Goal: Task Accomplishment & Management: Manage account settings

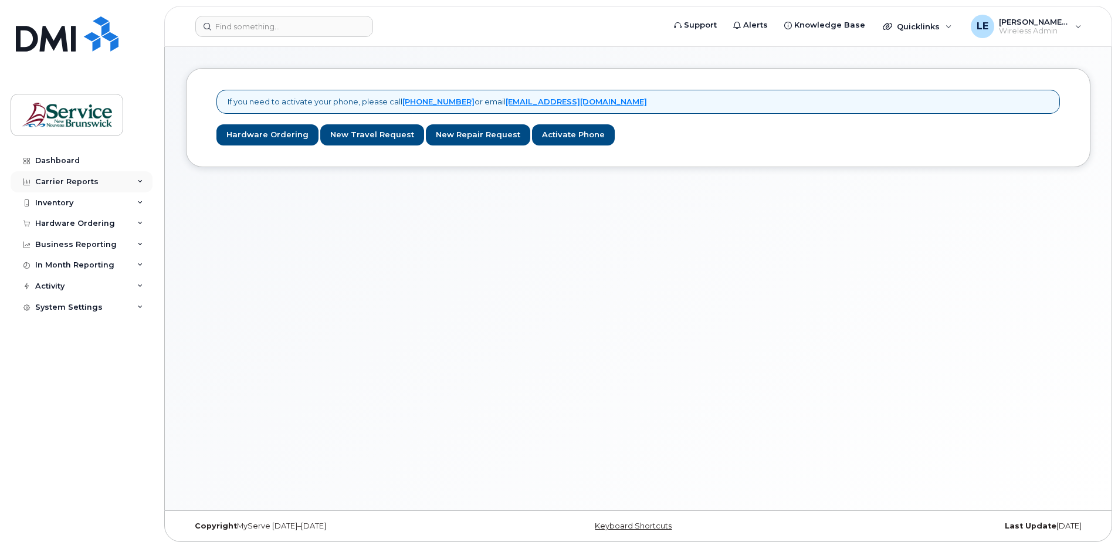
click at [58, 184] on div "Carrier Reports" at bounding box center [66, 181] width 63 height 9
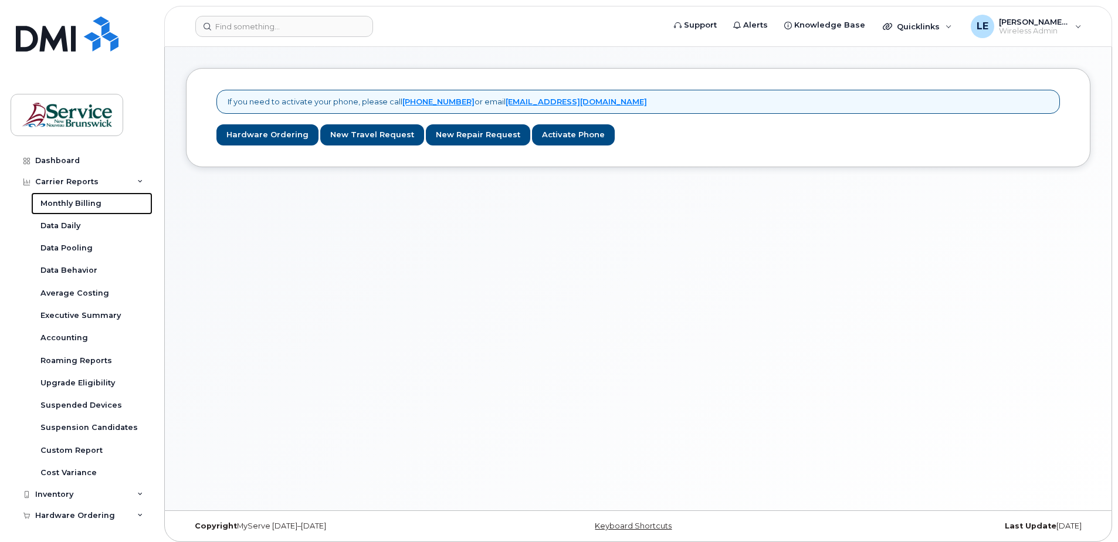
drag, startPoint x: 71, startPoint y: 205, endPoint x: 262, endPoint y: 257, distance: 197.7
click at [71, 205] on div "Monthly Billing" at bounding box center [70, 203] width 61 height 11
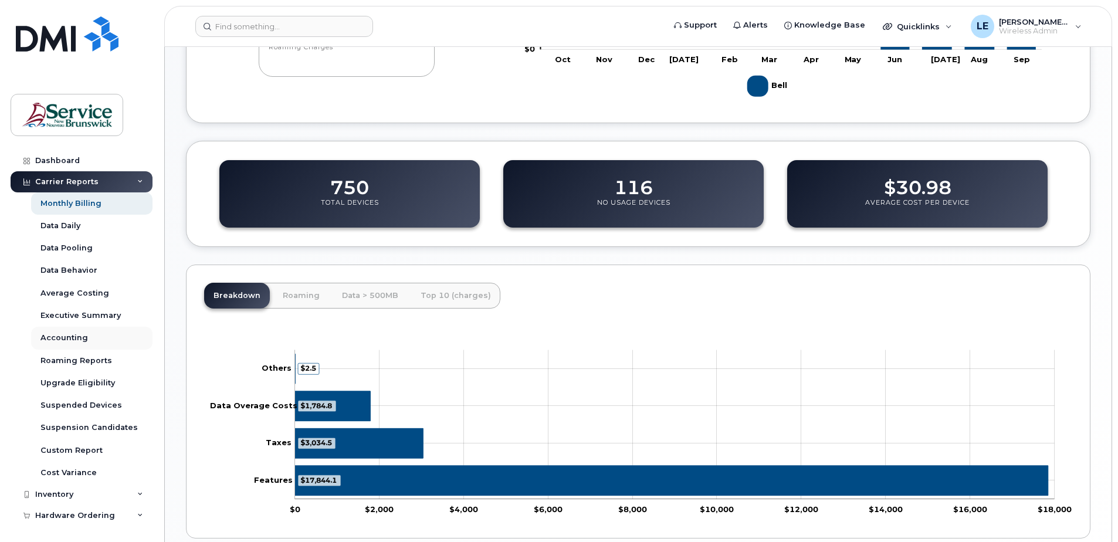
scroll to position [293, 0]
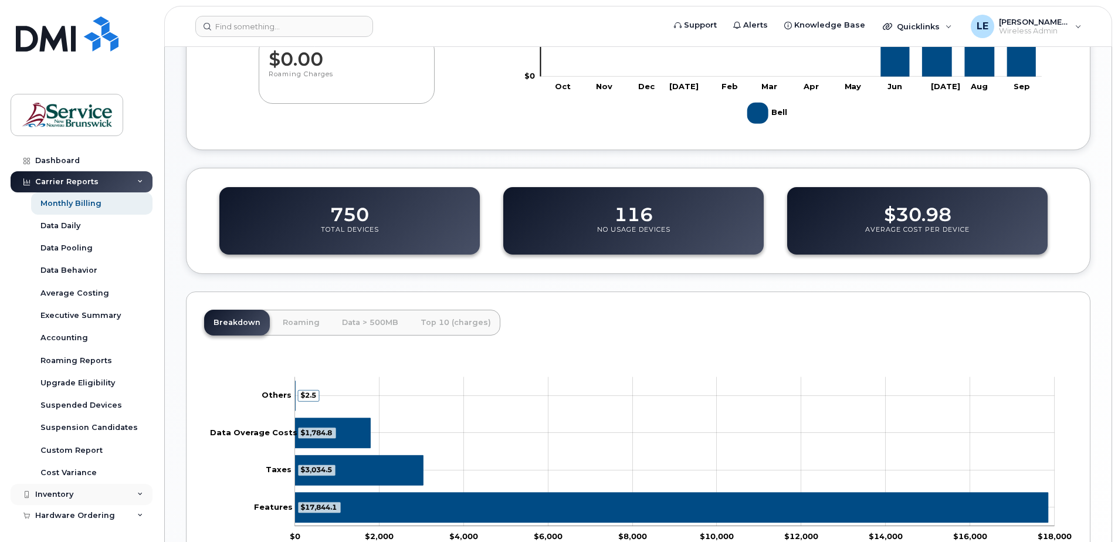
click at [53, 484] on div "Inventory" at bounding box center [82, 494] width 142 height 21
click at [75, 516] on div "Mobility Devices" at bounding box center [73, 516] width 66 height 11
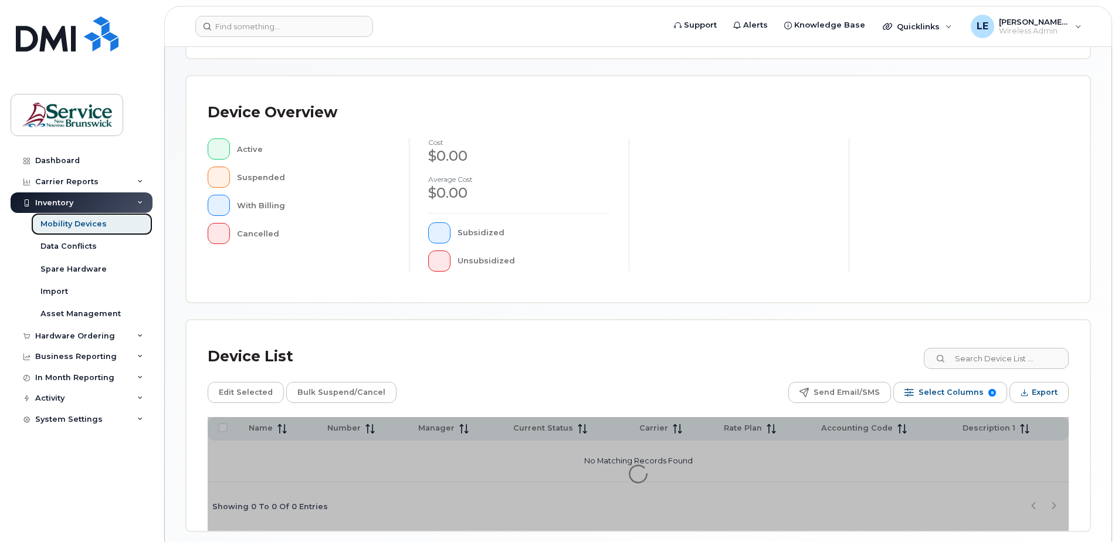
scroll to position [265, 0]
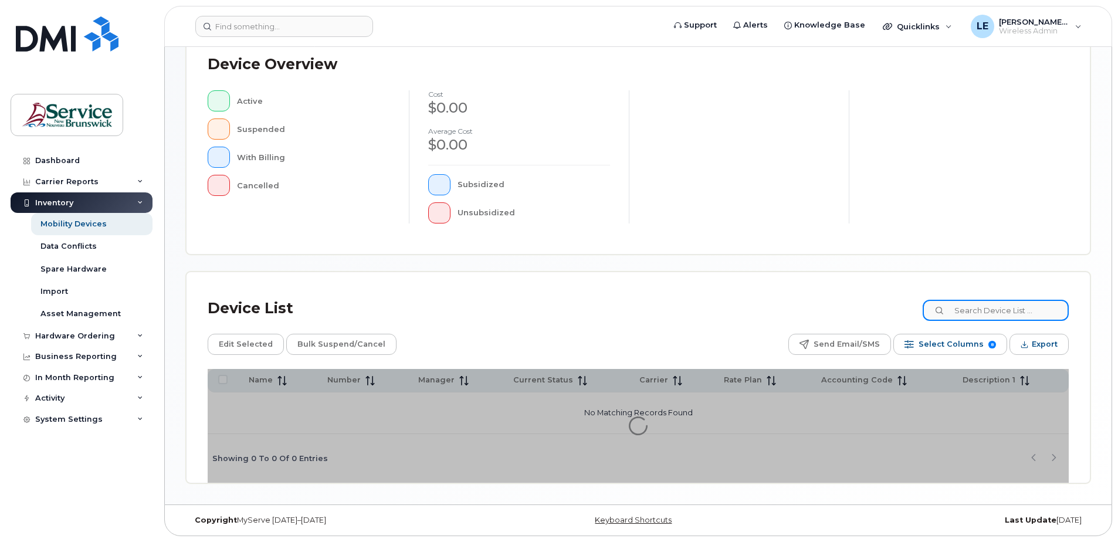
click at [1014, 311] on input at bounding box center [996, 310] width 146 height 21
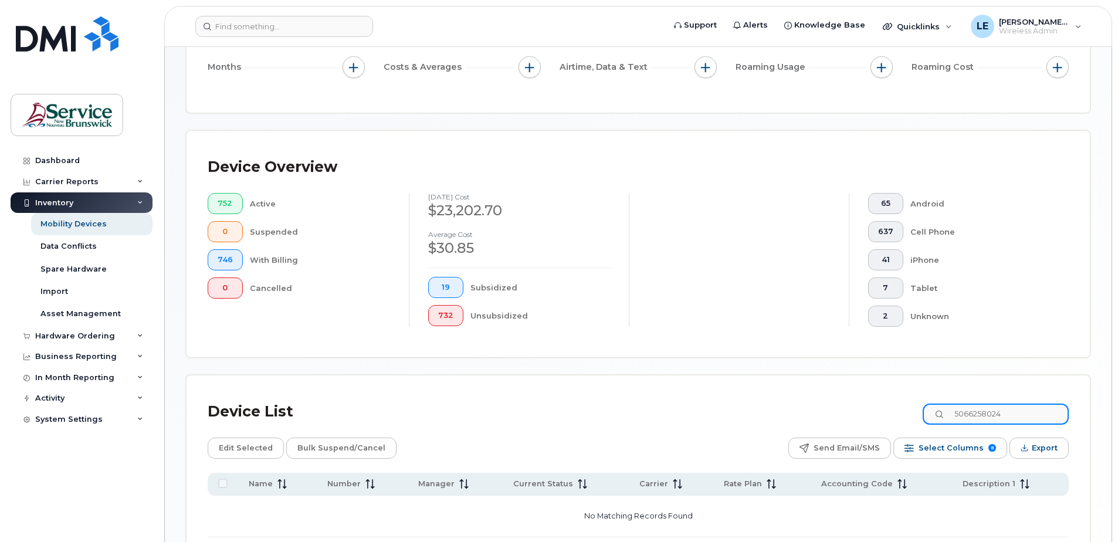
scroll to position [147, 0]
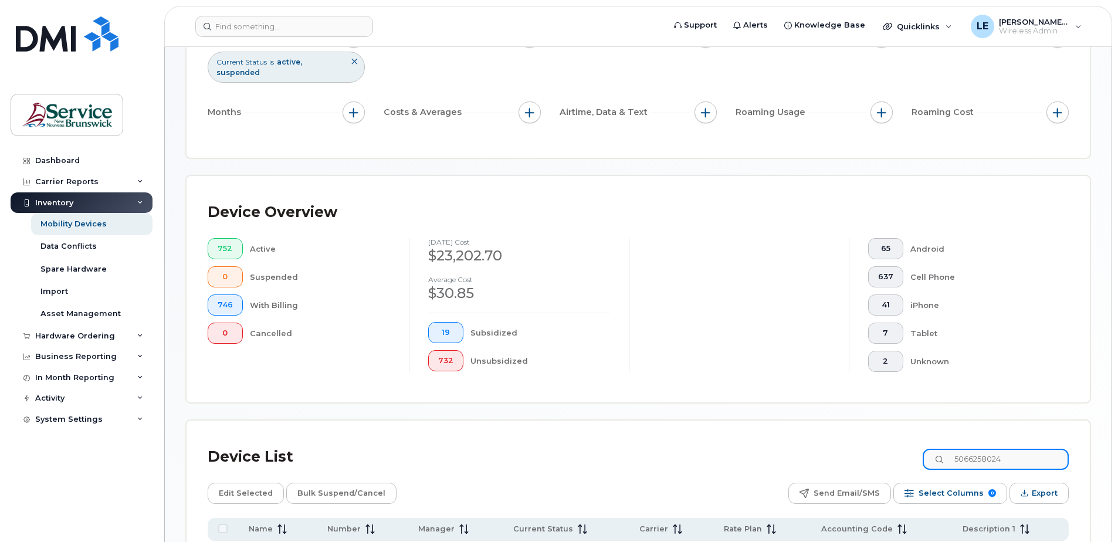
drag, startPoint x: 1022, startPoint y: 463, endPoint x: 954, endPoint y: 466, distance: 67.5
click at [949, 476] on div "Device List 5066258024 Edit Selected Bulk Suspend/Cancel Send Email/SMS Select …" at bounding box center [638, 537] width 861 height 190
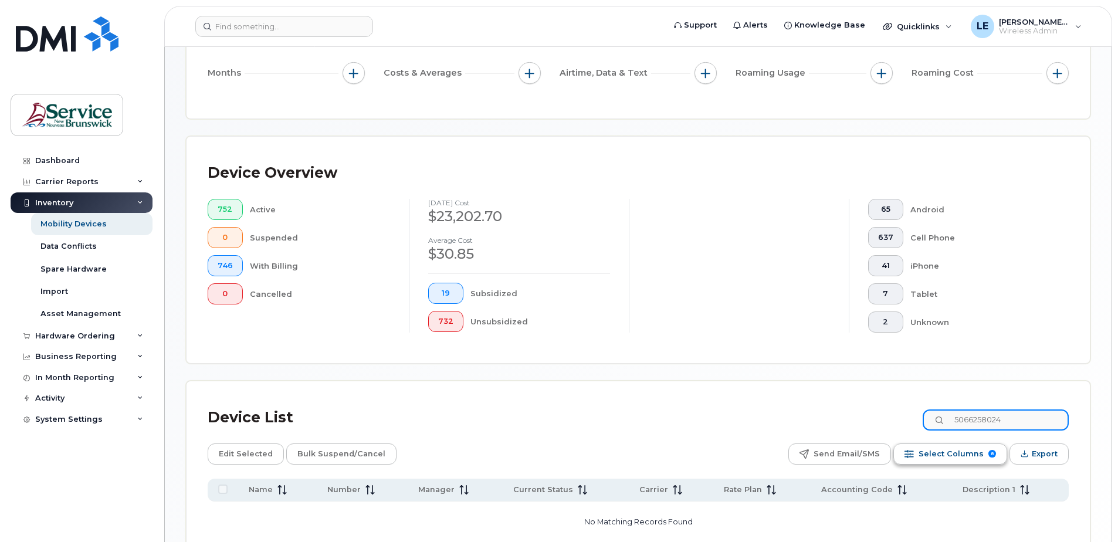
scroll to position [206, 0]
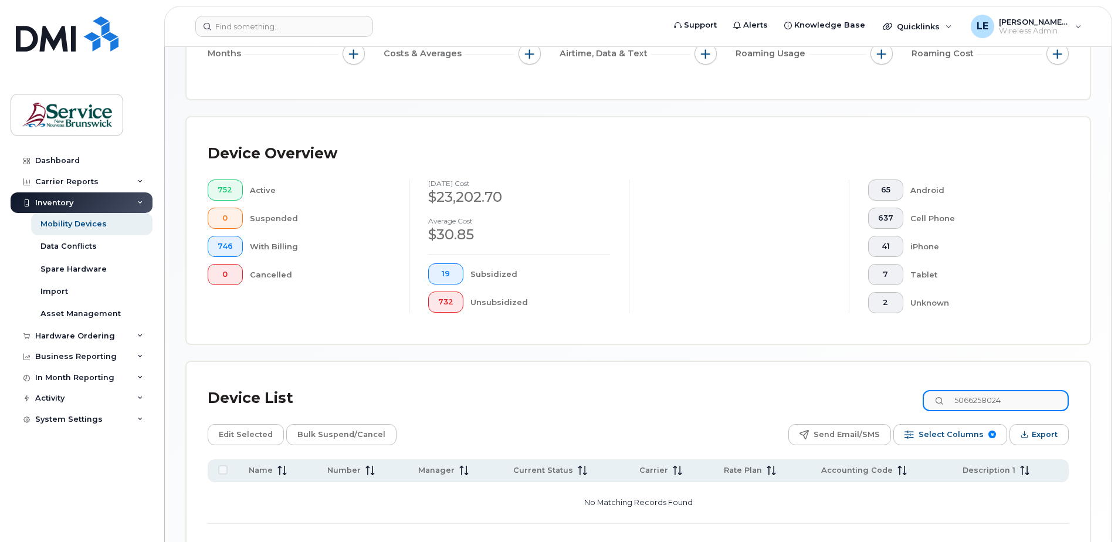
click at [1034, 403] on input "5066258024" at bounding box center [996, 400] width 146 height 21
drag, startPoint x: 1030, startPoint y: 401, endPoint x: 931, endPoint y: 401, distance: 99.7
click at [931, 401] on div "Device List 5066258024" at bounding box center [638, 398] width 861 height 31
paste input "453873"
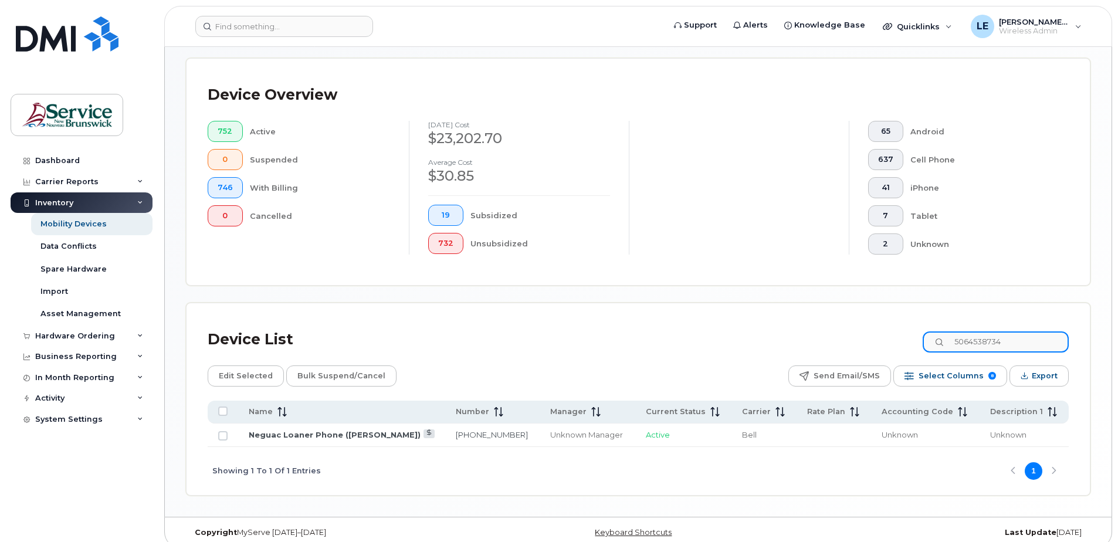
scroll to position [277, 0]
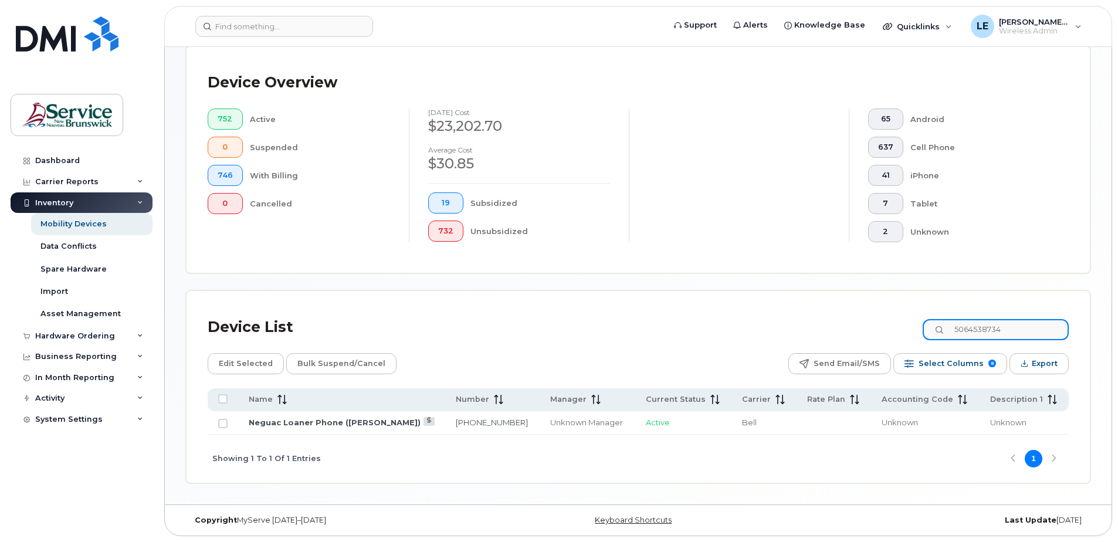
drag, startPoint x: 1011, startPoint y: 328, endPoint x: 878, endPoint y: 332, distance: 133.2
click at [878, 328] on div "Device List 5064538734" at bounding box center [638, 327] width 861 height 31
type input "5062510429"
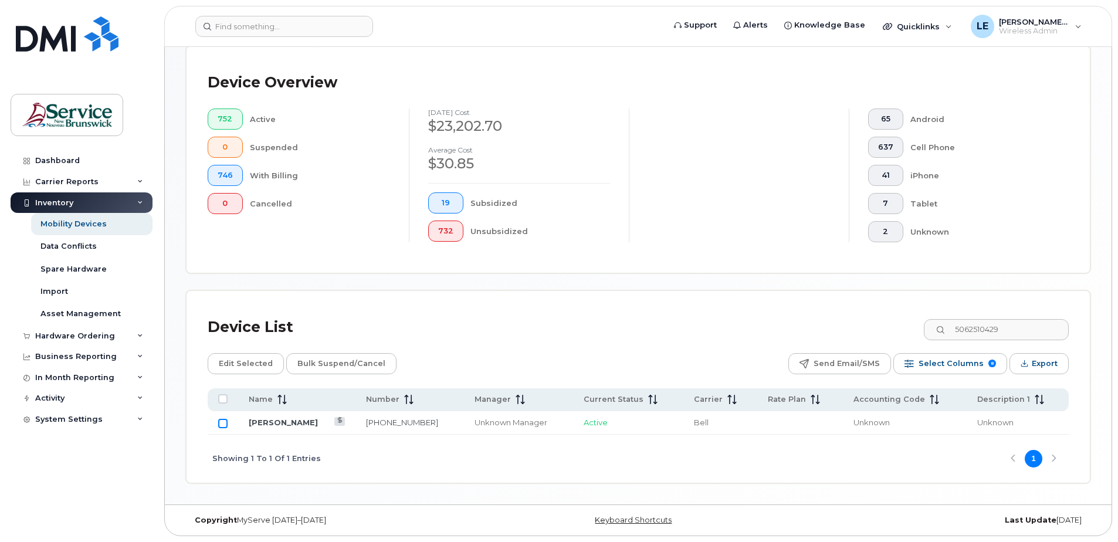
click at [223, 423] on input "Row Unselected" at bounding box center [222, 423] width 9 height 9
checkbox input "true"
click at [247, 363] on span "Edit Selected" at bounding box center [246, 364] width 54 height 18
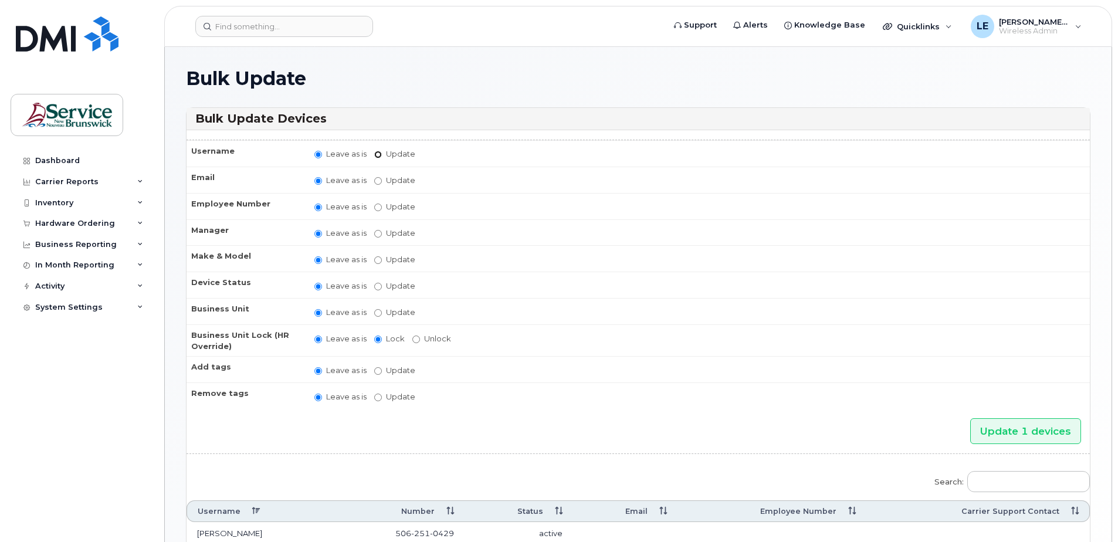
click at [378, 154] on input "Update" at bounding box center [378, 155] width 8 height 8
radio input "true"
radio input "false"
click at [446, 154] on input "Update" at bounding box center [469, 155] width 109 height 15
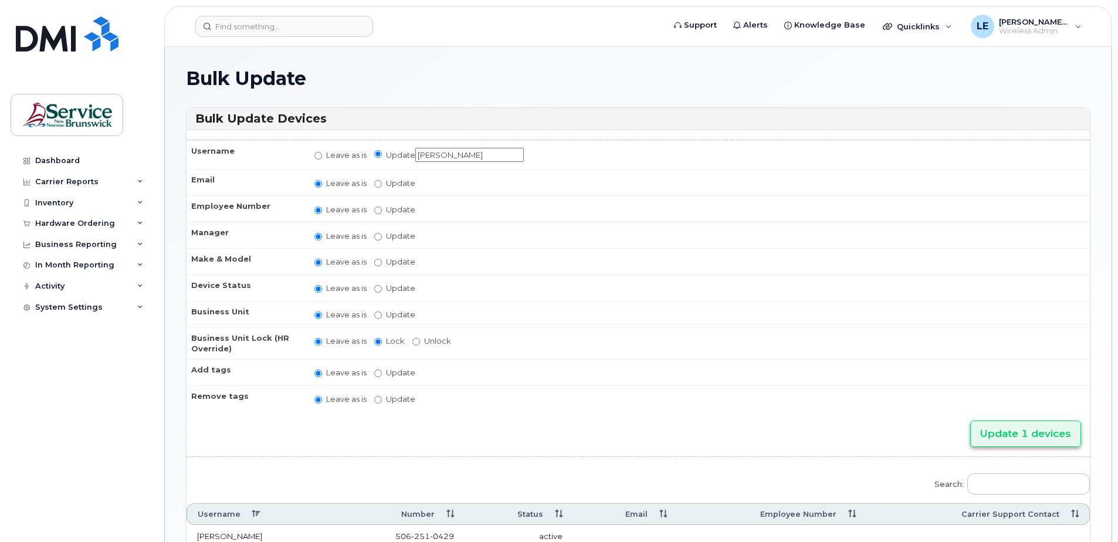
type input "[PERSON_NAME]"
click at [1028, 435] on input "Update 1 devices" at bounding box center [1025, 434] width 111 height 26
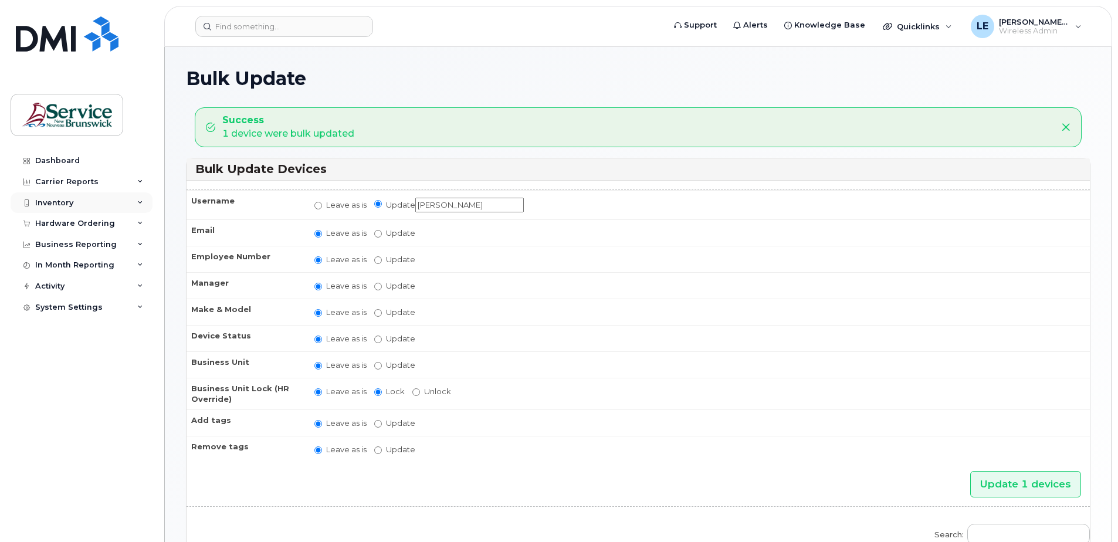
click at [64, 202] on div "Inventory" at bounding box center [54, 202] width 38 height 9
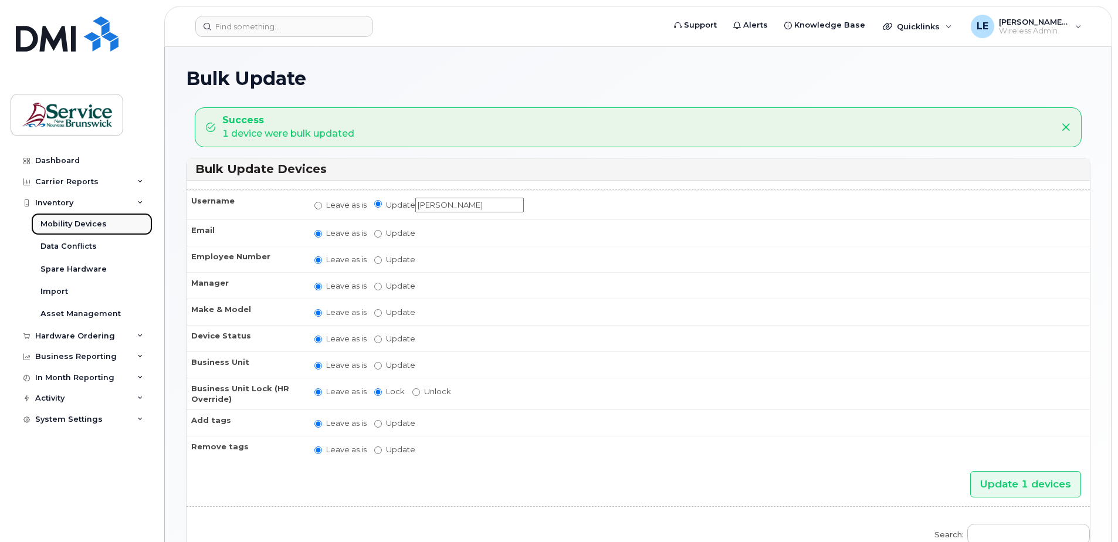
click at [73, 225] on div "Mobility Devices" at bounding box center [73, 224] width 66 height 11
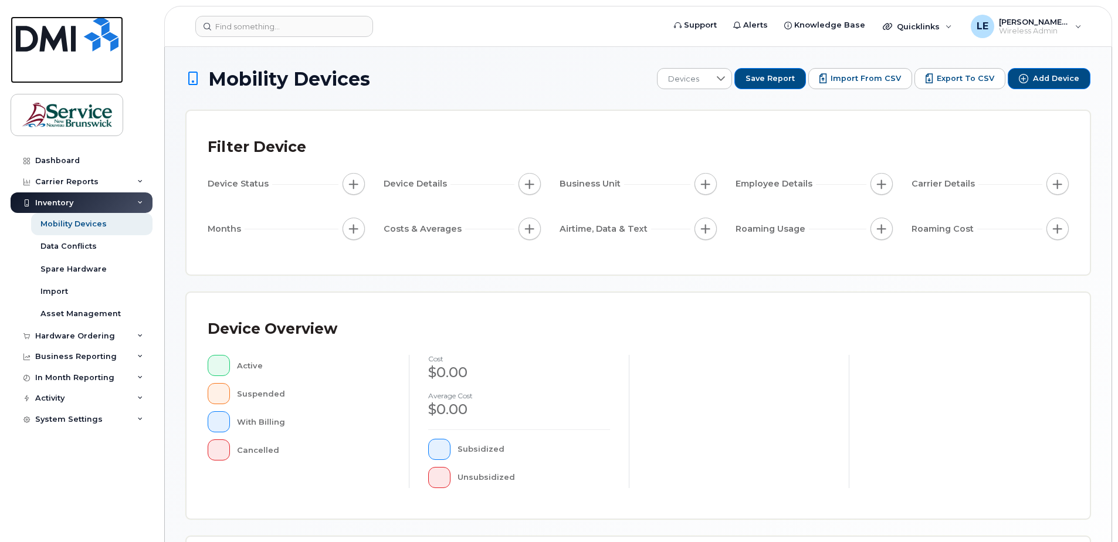
click at [43, 37] on img at bounding box center [67, 33] width 103 height 35
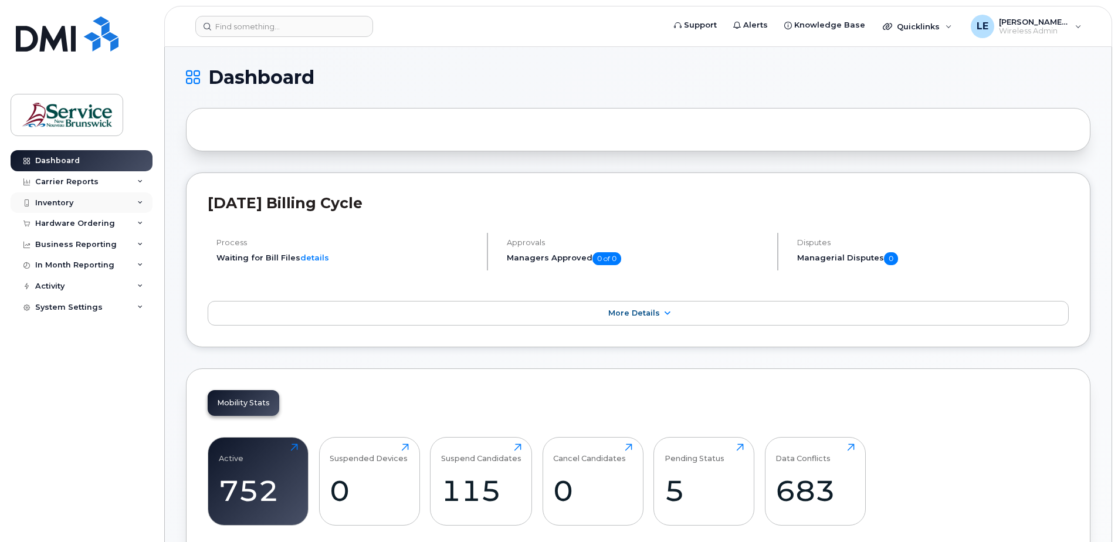
click at [146, 202] on div "Inventory" at bounding box center [82, 202] width 142 height 21
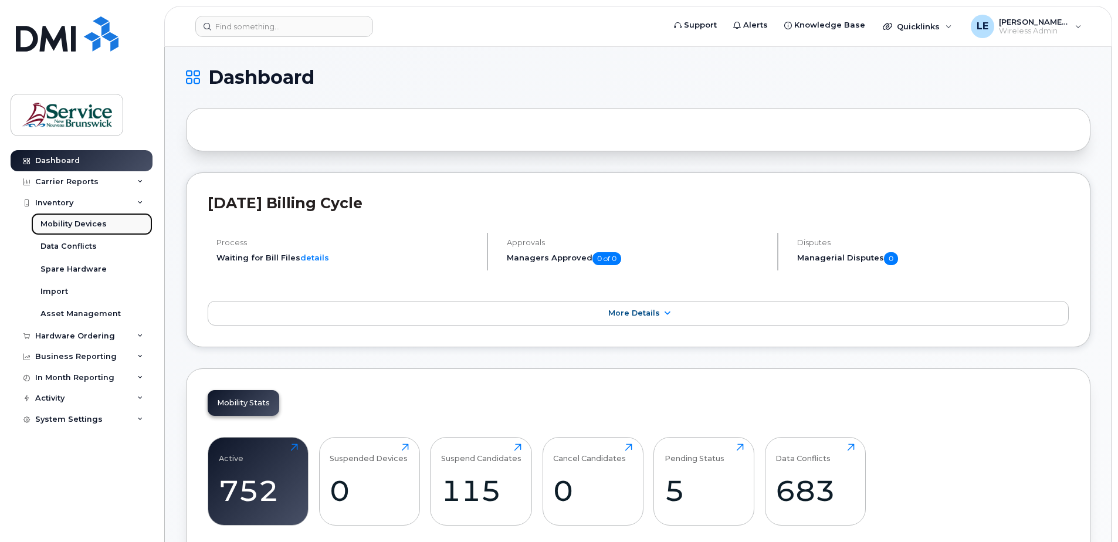
click at [81, 226] on div "Mobility Devices" at bounding box center [73, 224] width 66 height 11
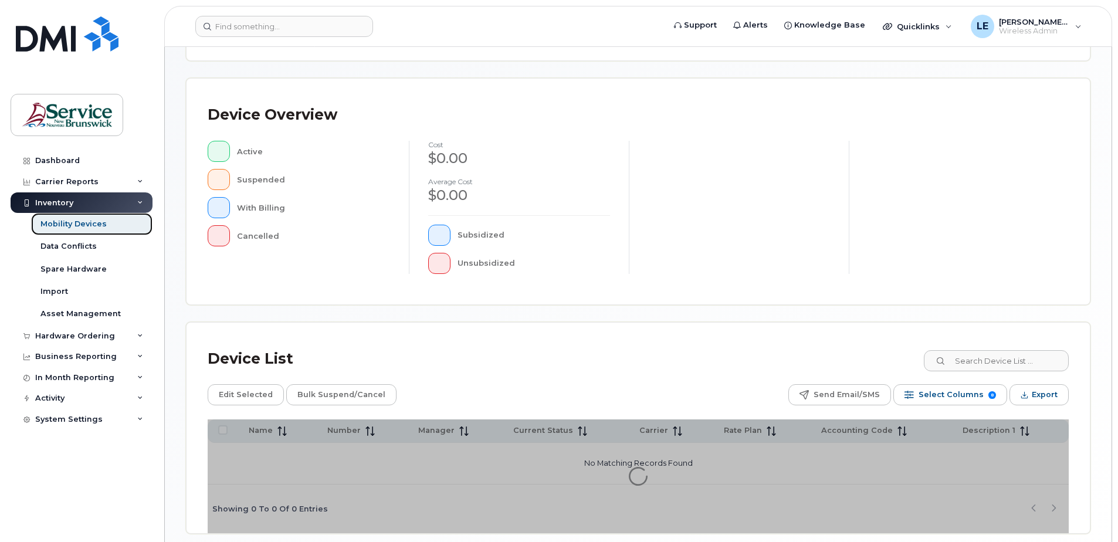
scroll to position [265, 0]
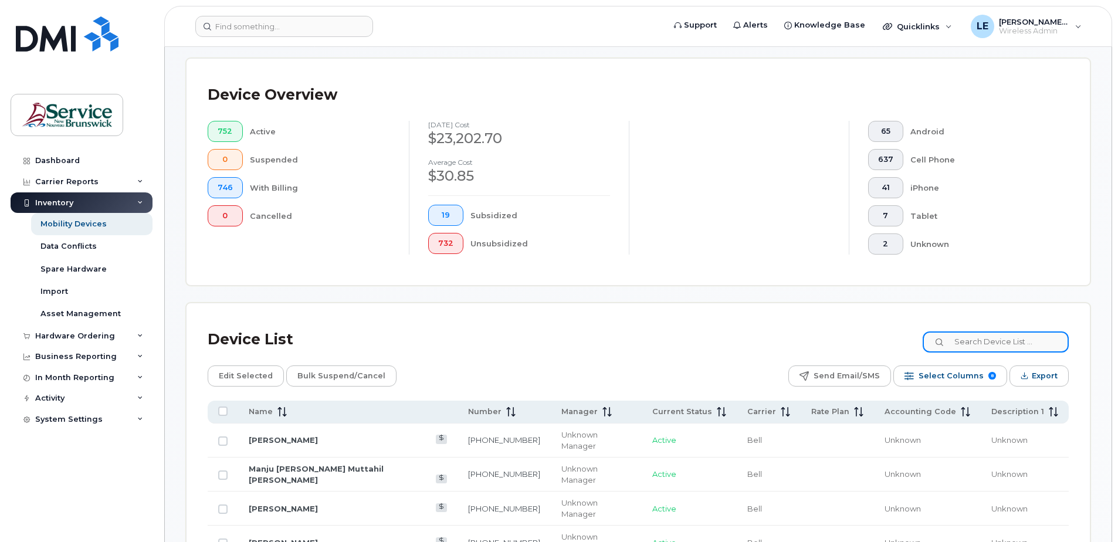
click at [989, 334] on input at bounding box center [996, 342] width 146 height 21
drag, startPoint x: 982, startPoint y: 338, endPoint x: 669, endPoint y: 303, distance: 314.6
click at [983, 343] on input at bounding box center [996, 342] width 146 height 21
paste input "506-251-0429"
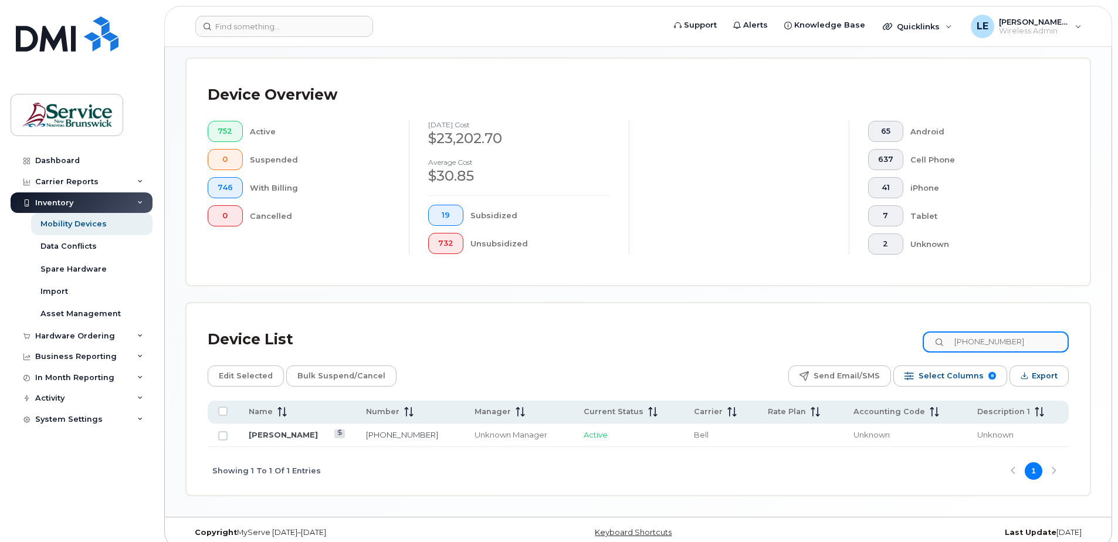
type input "506-251-0429"
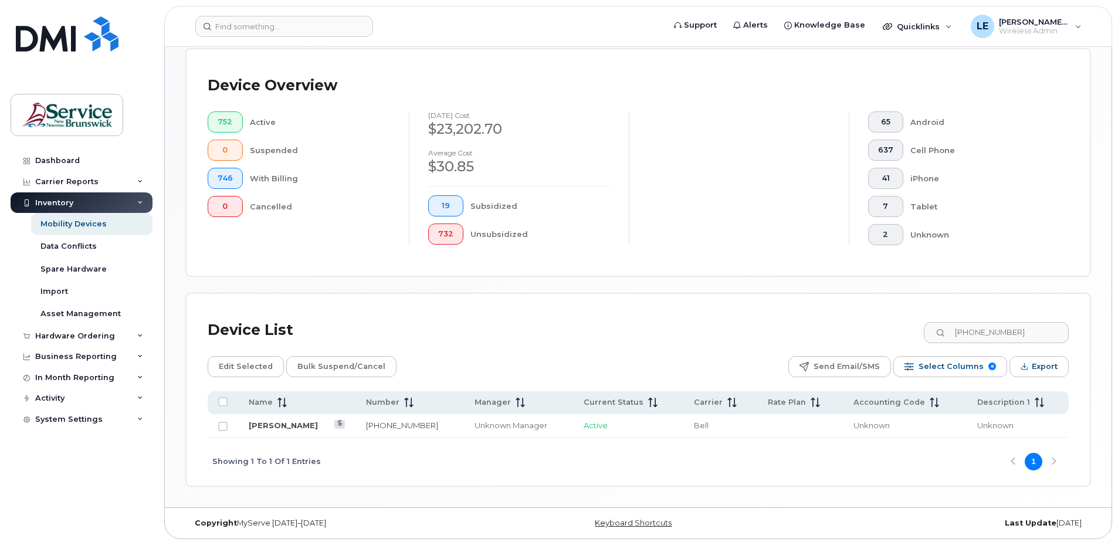
scroll to position [277, 0]
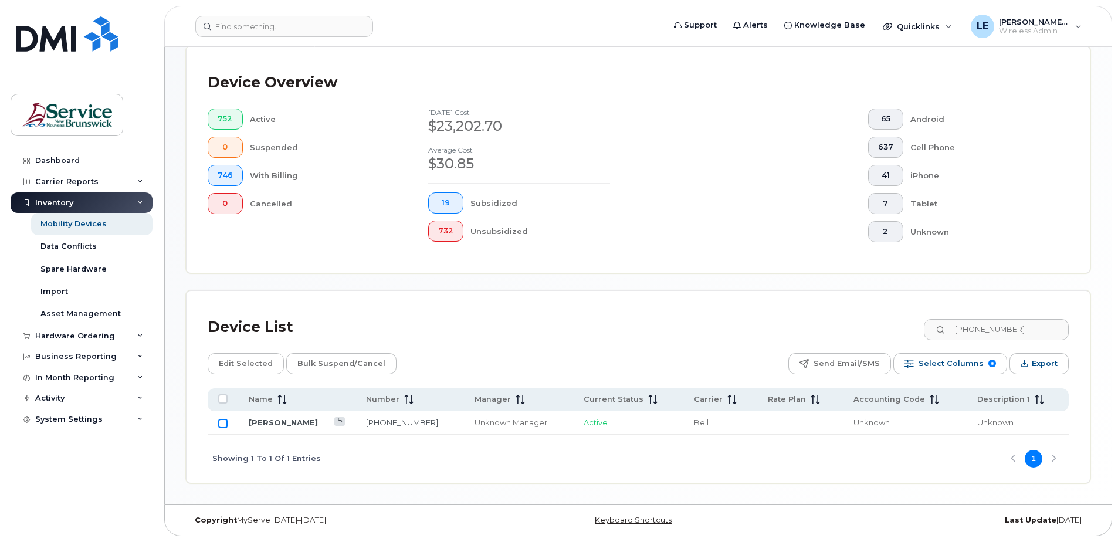
click at [224, 425] on input "Row Unselected" at bounding box center [222, 423] width 9 height 9
checkbox input "true"
click at [6, 211] on div "Dashboard Carrier Reports Monthly Billing Data Daily Data Pooling Data Behavior…" at bounding box center [79, 271] width 159 height 542
click at [253, 357] on span "Edit Selected" at bounding box center [246, 364] width 54 height 18
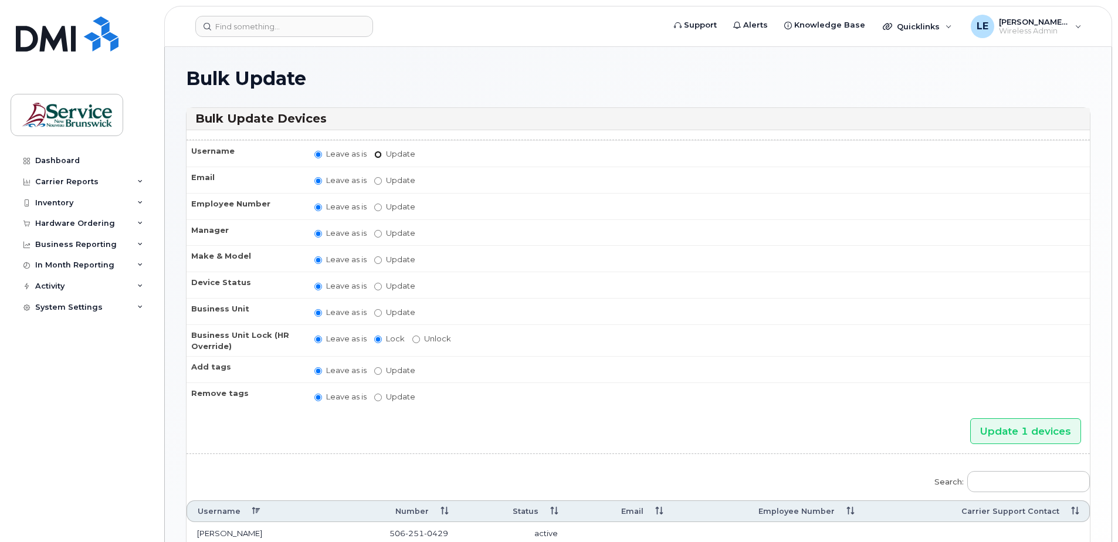
click at [378, 155] on input "Update" at bounding box center [378, 155] width 8 height 8
radio input "true"
radio input "false"
click at [464, 159] on input "Update" at bounding box center [469, 155] width 109 height 15
type input "[PERSON_NAME]"
